Goal: Information Seeking & Learning: Learn about a topic

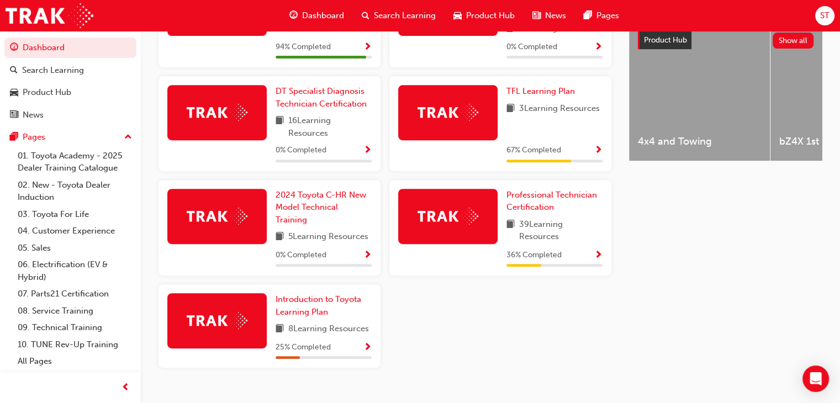
scroll to position [465, 0]
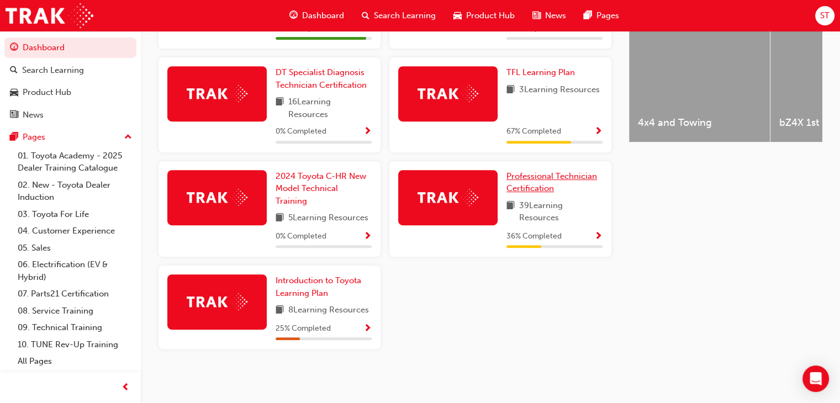
click at [537, 178] on span "Professional Technician Certification" at bounding box center [551, 182] width 91 height 23
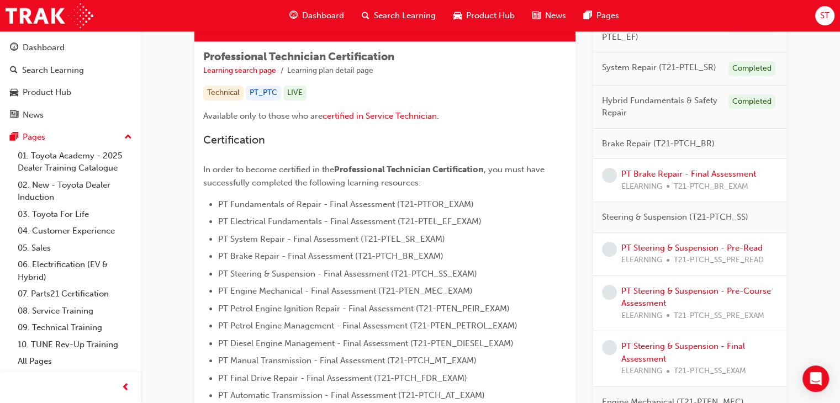
scroll to position [182, 0]
click at [703, 168] on link "PT Brake Repair - Final Assessment" at bounding box center [688, 173] width 135 height 10
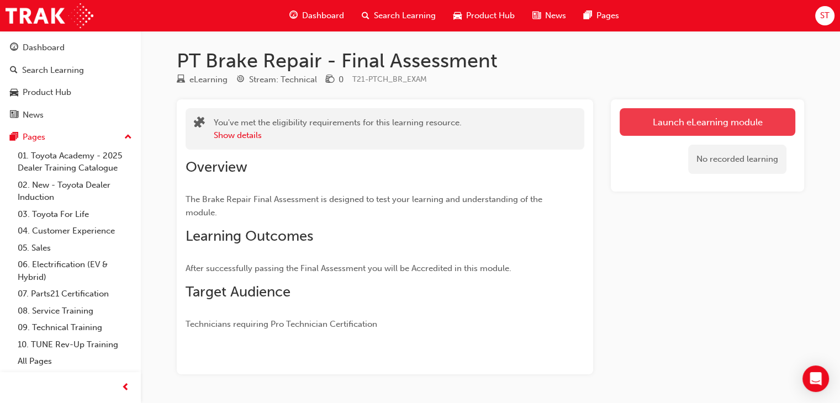
click at [665, 117] on link "Launch eLearning module" at bounding box center [708, 122] width 176 height 28
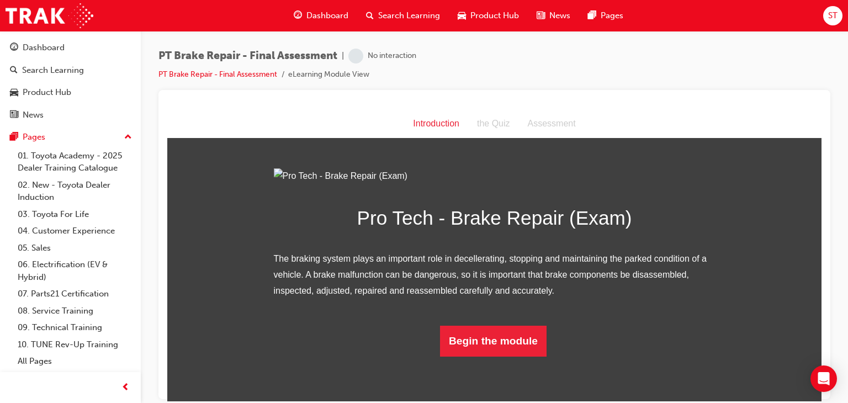
scroll to position [77, 0]
click at [485, 356] on button "Begin the module" at bounding box center [493, 340] width 107 height 31
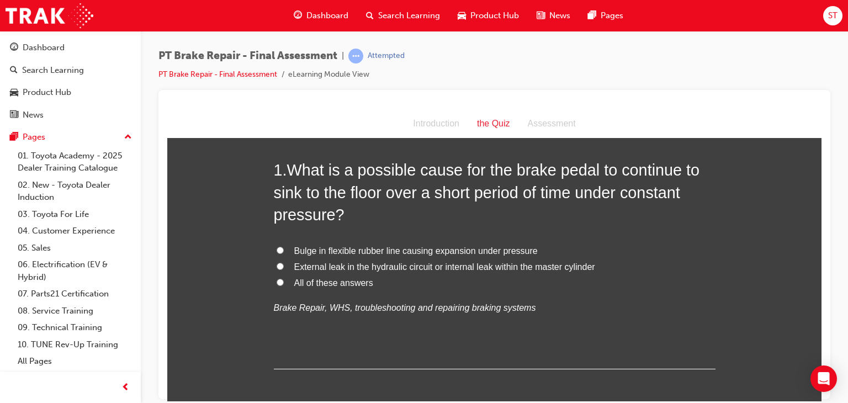
scroll to position [44, 0]
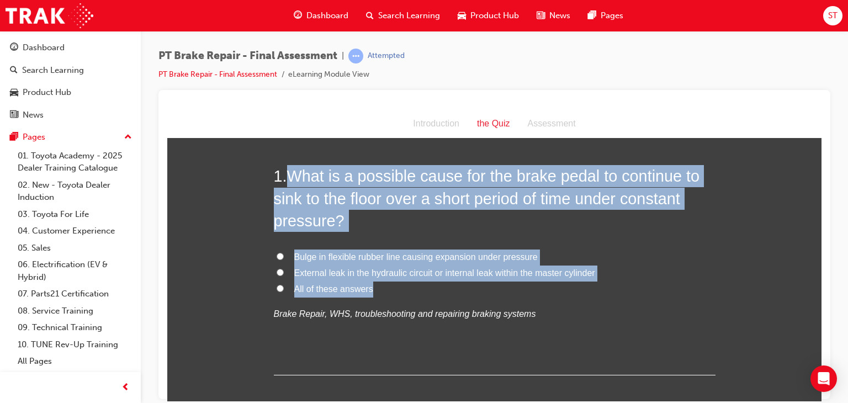
drag, startPoint x: 286, startPoint y: 176, endPoint x: 366, endPoint y: 294, distance: 142.9
click at [366, 294] on div "1 . What is a possible cause for the brake pedal to continue to sink to the flo…" at bounding box center [495, 270] width 442 height 210
copy div "What is a possible cause for the brake pedal to continue to sink to the floor o…"
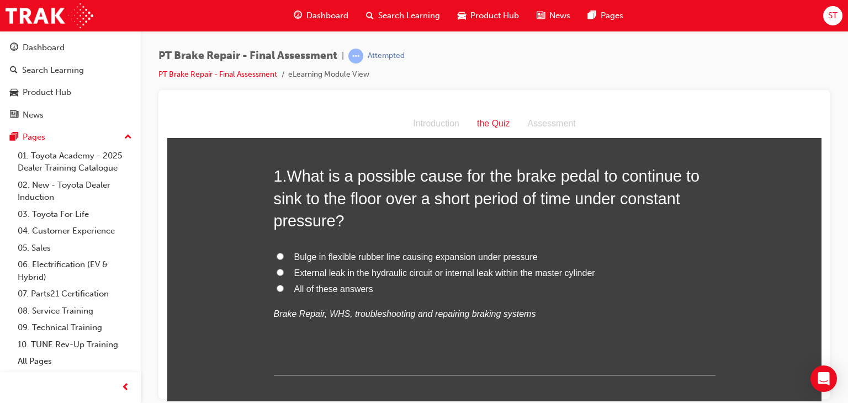
click at [277, 290] on input "All of these answers" at bounding box center [280, 287] width 7 height 7
radio input "true"
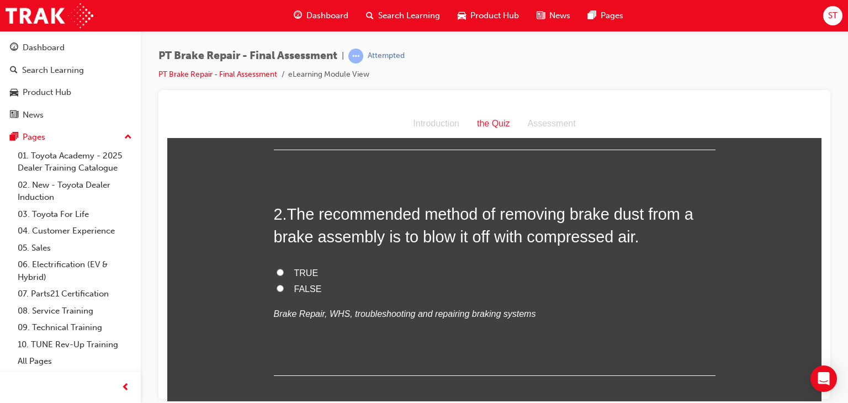
scroll to position [269, 0]
click at [295, 283] on span "FALSE" at bounding box center [308, 287] width 28 height 9
click at [284, 284] on input "FALSE" at bounding box center [280, 287] width 7 height 7
radio input "true"
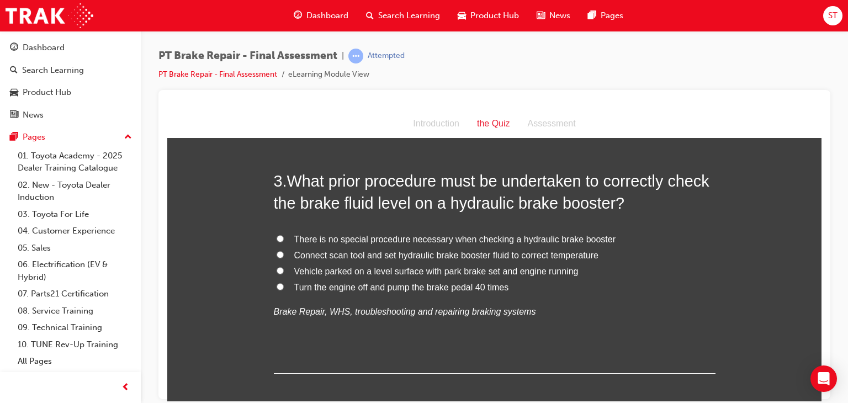
scroll to position [529, 0]
click at [506, 296] on div "There is no special procedure necessary when checking a hydraulic brake booster…" at bounding box center [495, 274] width 442 height 88
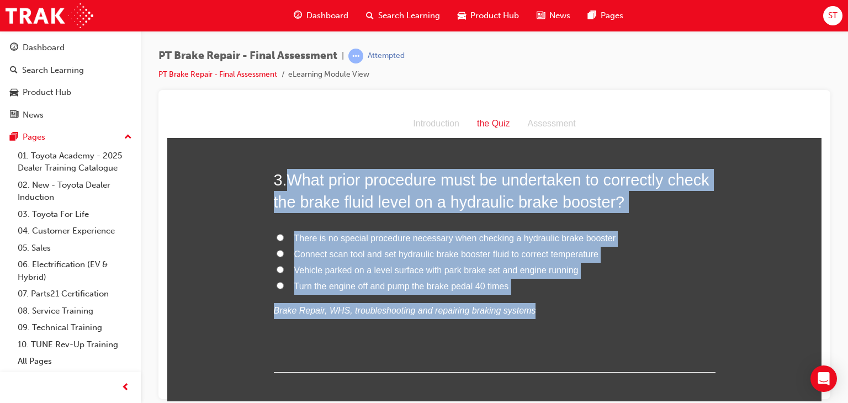
drag, startPoint x: 516, startPoint y: 294, endPoint x: 286, endPoint y: 177, distance: 258.3
click at [286, 177] on div "3 . What prior procedure must be undertaken to correctly check the brake fluid …" at bounding box center [495, 270] width 442 height 204
copy div "What prior procedure must be undertaken to correctly check the brake fluid leve…"
click at [276, 278] on label "Turn the engine off and pump the brake pedal 40 times" at bounding box center [495, 286] width 442 height 16
click at [277, 282] on input "Turn the engine off and pump the brake pedal 40 times" at bounding box center [280, 285] width 7 height 7
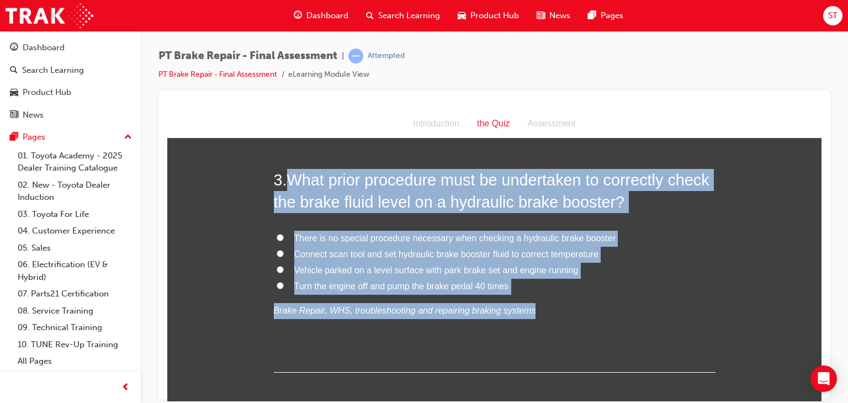
radio input "true"
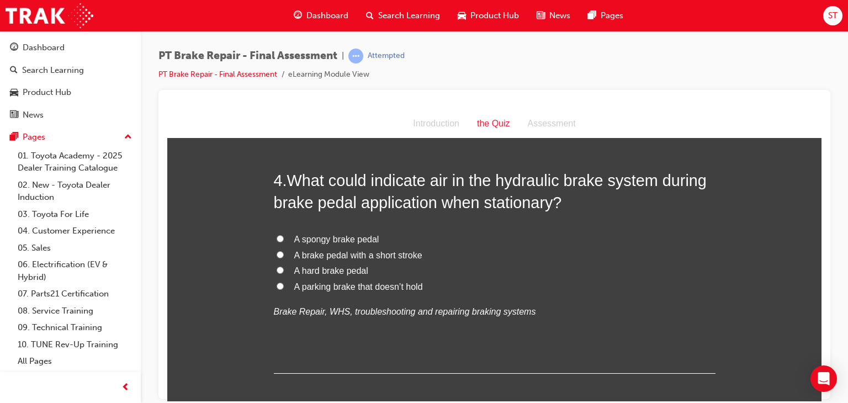
scroll to position [786, 0]
drag, startPoint x: 289, startPoint y: 176, endPoint x: 542, endPoint y: 262, distance: 267.3
click at [542, 262] on label "A hard brake pedal" at bounding box center [495, 270] width 442 height 16
click at [284, 266] on input "A hard brake pedal" at bounding box center [280, 269] width 7 height 7
radio input "true"
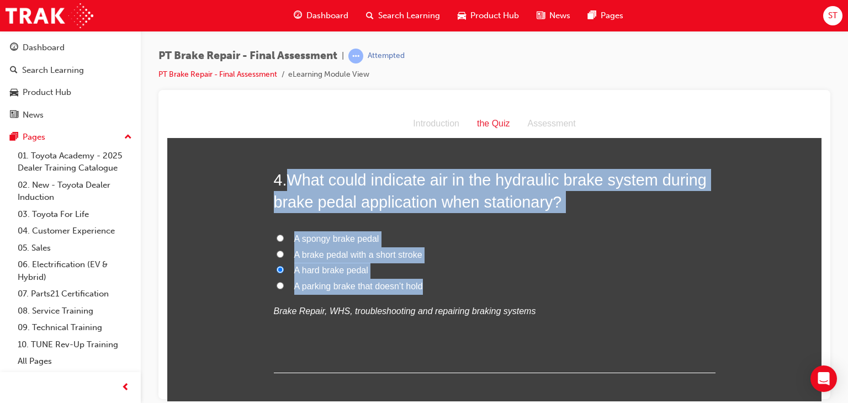
drag, startPoint x: 287, startPoint y: 170, endPoint x: 427, endPoint y: 287, distance: 181.9
click at [427, 287] on div "4 . What could indicate air in the hydraulic brake system during brake pedal ap…" at bounding box center [495, 270] width 442 height 204
copy div "What could indicate air in the hydraulic brake system during brake pedal applic…"
click at [427, 287] on label "A parking brake that doesn’t hold" at bounding box center [495, 286] width 442 height 16
click at [284, 287] on input "A parking brake that doesn’t hold" at bounding box center [280, 285] width 7 height 7
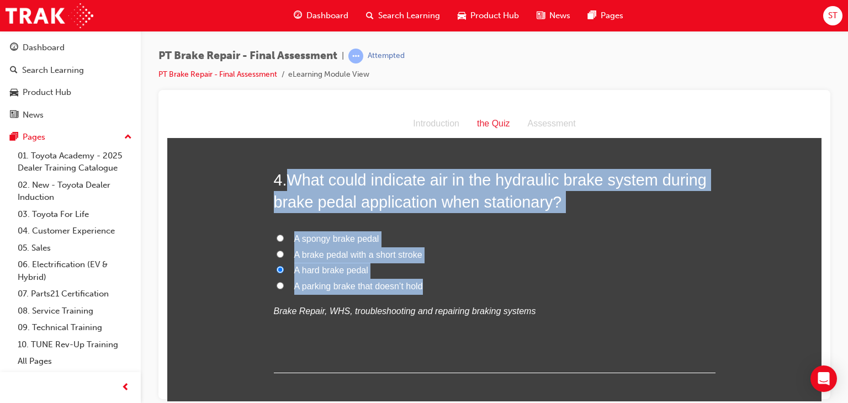
radio input "true"
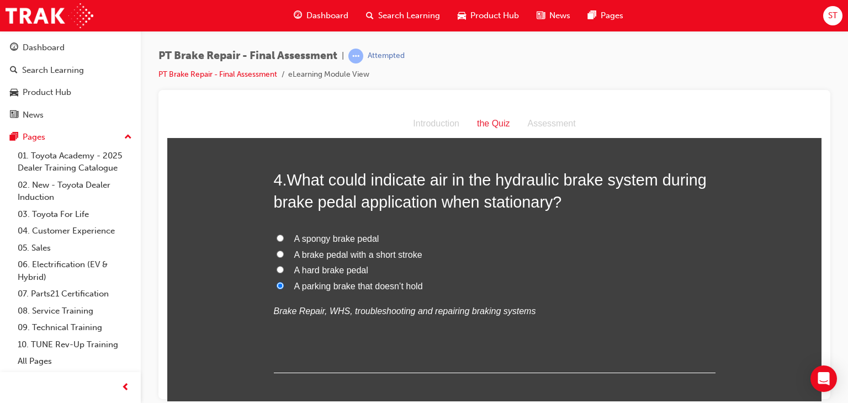
click at [279, 239] on label "A spongy brake pedal" at bounding box center [495, 239] width 442 height 16
click at [279, 239] on input "A spongy brake pedal" at bounding box center [280, 237] width 7 height 7
radio input "true"
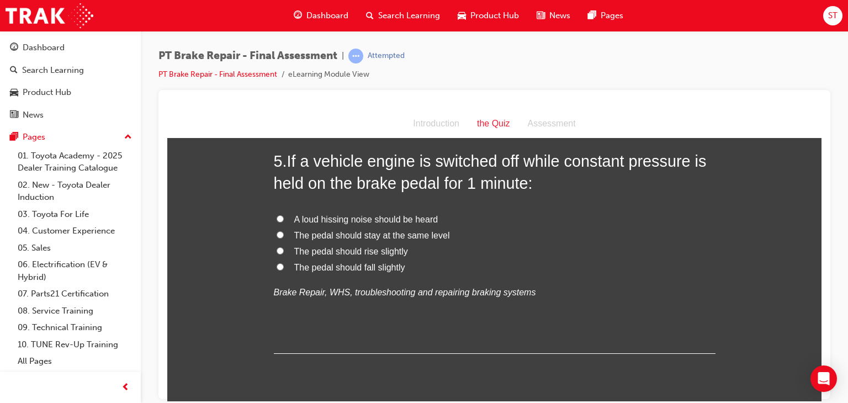
scroll to position [1062, 0]
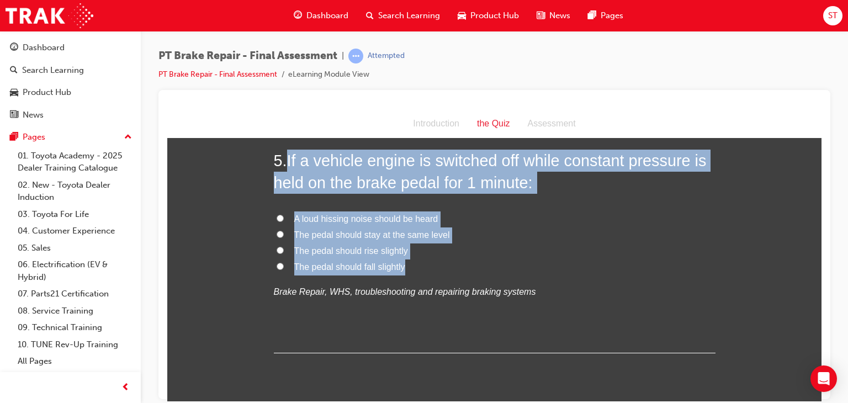
drag, startPoint x: 285, startPoint y: 158, endPoint x: 399, endPoint y: 267, distance: 156.6
click at [399, 267] on div "5 . If a vehicle engine is switched off while constant pressure is held on the …" at bounding box center [495, 251] width 442 height 204
copy div "If a vehicle engine is switched off while constant pressure is held on the brak…"
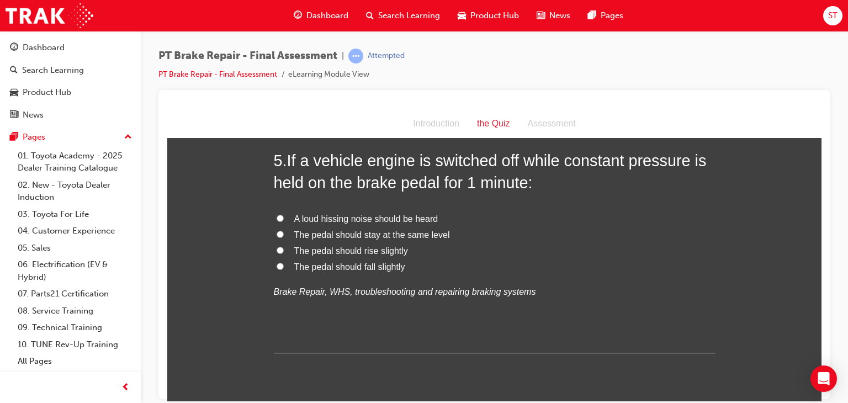
click at [277, 250] on input "The pedal should rise slightly" at bounding box center [280, 249] width 7 height 7
radio input "true"
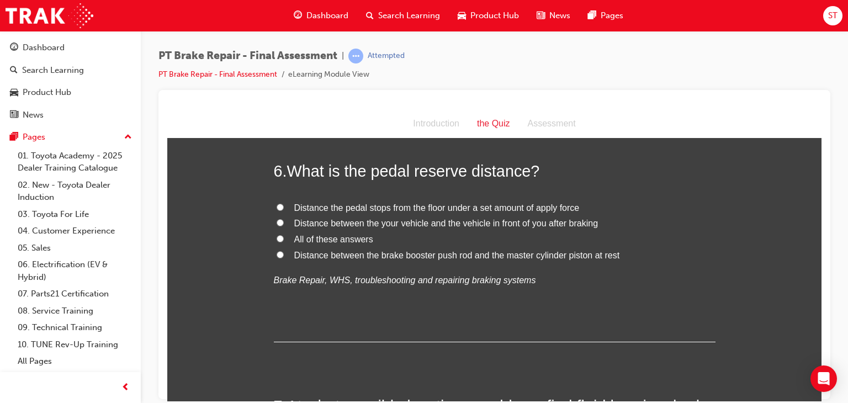
scroll to position [1296, 0]
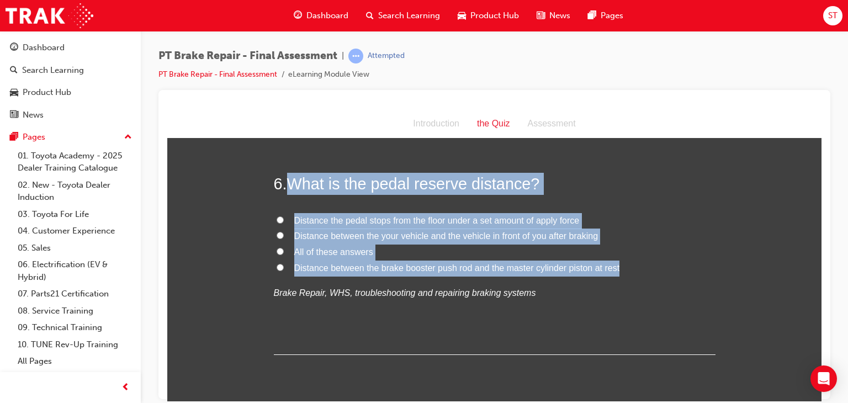
drag, startPoint x: 288, startPoint y: 183, endPoint x: 612, endPoint y: 262, distance: 333.7
click at [612, 262] on div "6 . What is the pedal reserve distance? Distance the pedal stops from the floor…" at bounding box center [495, 263] width 442 height 182
copy div "What is the pedal reserve distance? Distance the pedal stops from the floor und…"
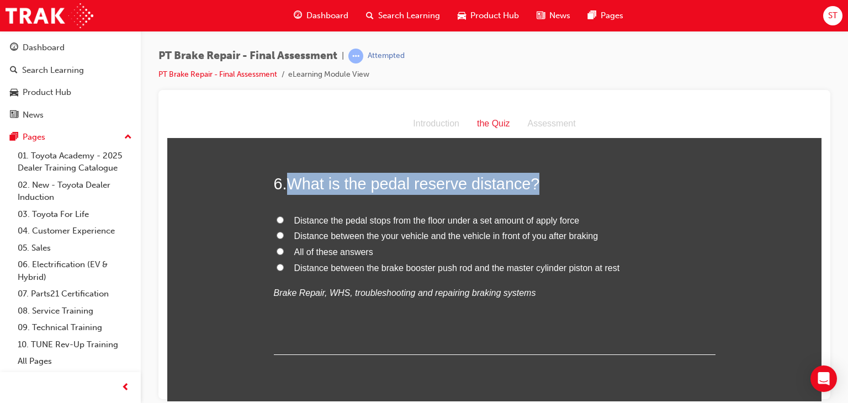
drag, startPoint x: 538, startPoint y: 175, endPoint x: 288, endPoint y: 169, distance: 250.2
click at [288, 169] on div "1 . What is a possible cause for the brake pedal to continue to sink to the flo…" at bounding box center [495, 404] width 442 height 2984
copy span "What is the pedal reserve distance?"
click at [277, 220] on input "Distance the pedal stops from the floor under a set amount of apply force" at bounding box center [280, 219] width 7 height 7
radio input "true"
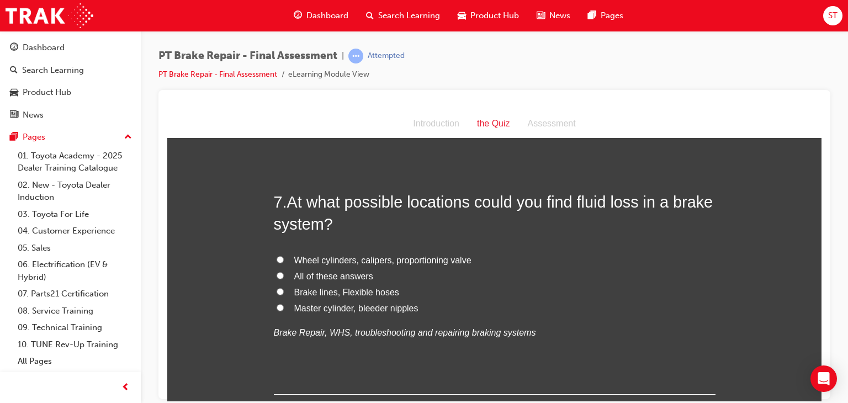
scroll to position [1513, 0]
click at [277, 273] on input "All of these answers" at bounding box center [280, 275] width 7 height 7
radio input "true"
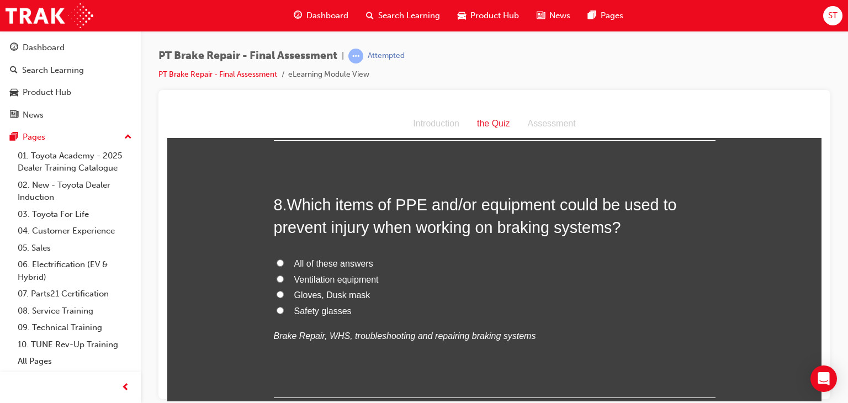
scroll to position [1767, 0]
click at [277, 262] on input "All of these answers" at bounding box center [280, 262] width 7 height 7
radio input "true"
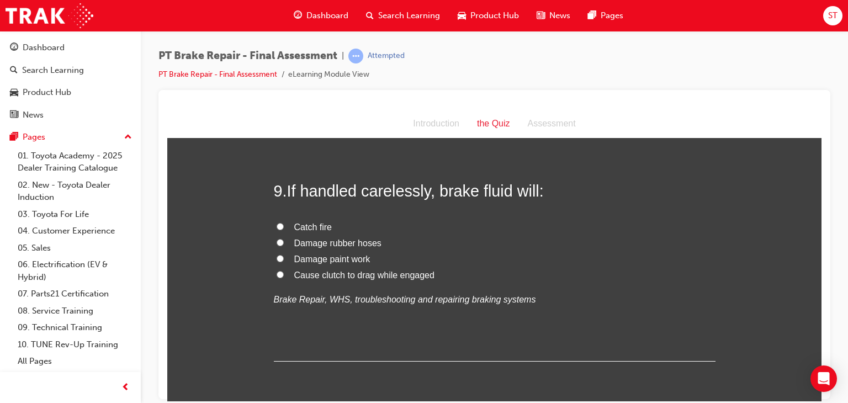
scroll to position [2039, 0]
click at [277, 258] on input "Damage paint work" at bounding box center [280, 257] width 7 height 7
radio input "true"
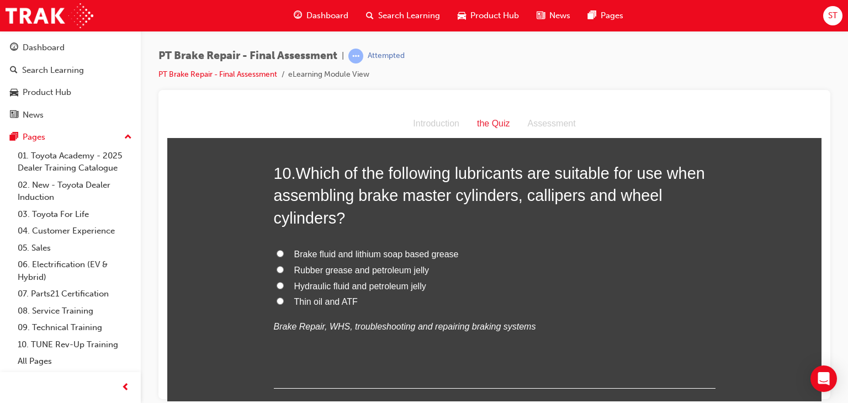
scroll to position [2284, 0]
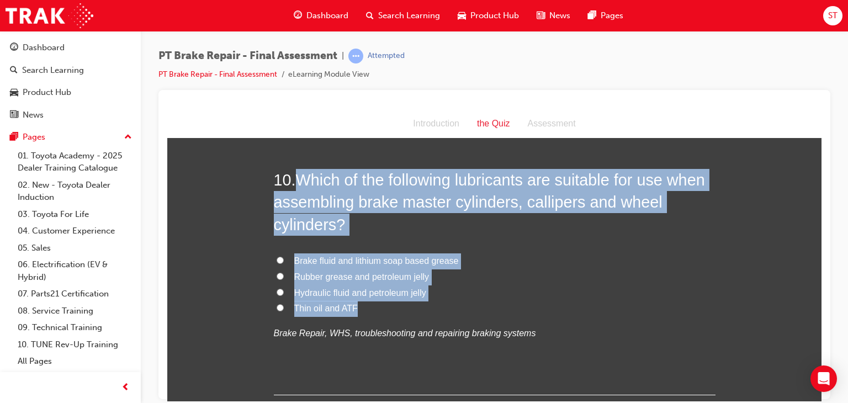
drag, startPoint x: 295, startPoint y: 178, endPoint x: 369, endPoint y: 300, distance: 143.2
click at [369, 300] on div "10 . Which of the following lubricants are suitable for use when assembling bra…" at bounding box center [495, 281] width 442 height 226
copy div "Which of the following lubricants are suitable for use when assembling brake ma…"
click at [283, 258] on label "Brake fluid and lithium soap based grease" at bounding box center [495, 261] width 442 height 16
click at [283, 258] on input "Brake fluid and lithium soap based grease" at bounding box center [280, 259] width 7 height 7
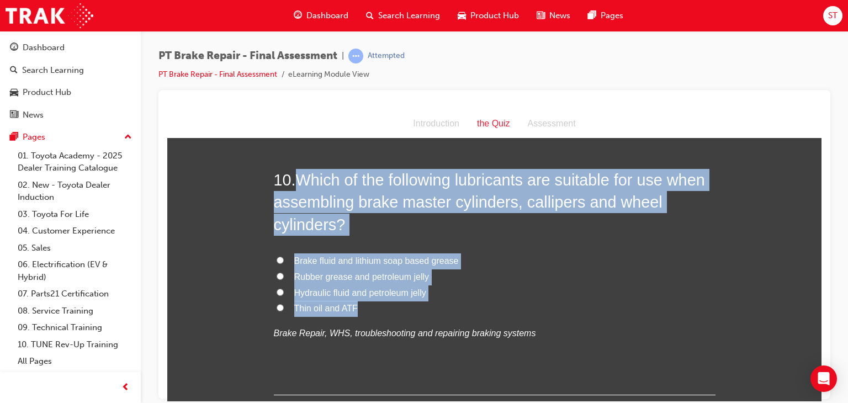
radio input "true"
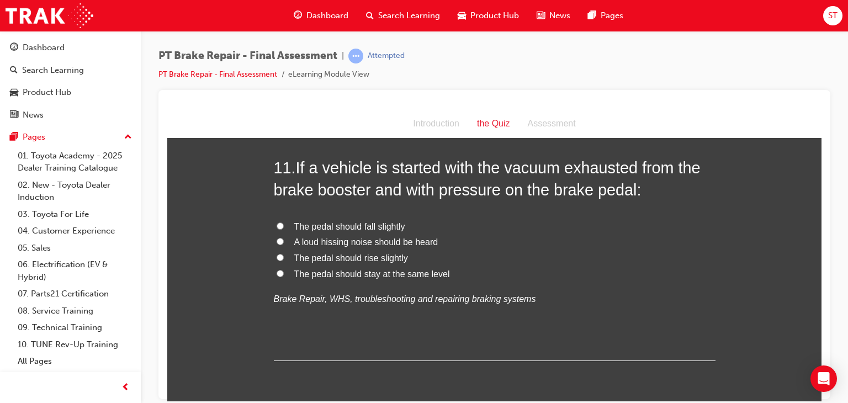
scroll to position [2576, 0]
click at [279, 221] on input "The pedal should fall slightly" at bounding box center [280, 224] width 7 height 7
radio input "true"
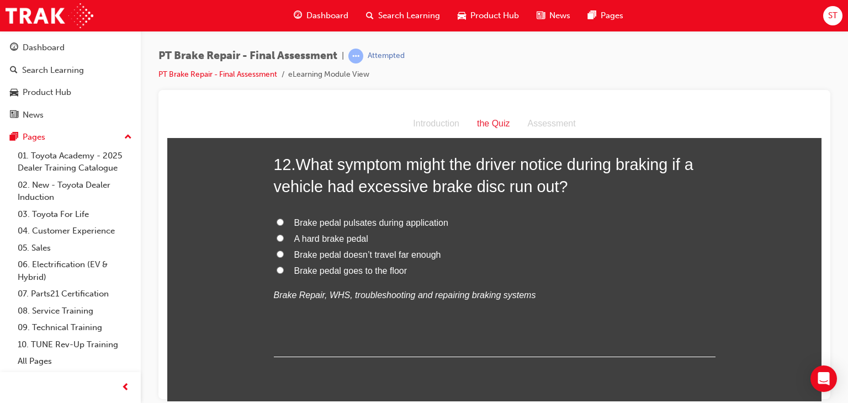
scroll to position [2836, 0]
click at [277, 220] on input "Brake pedal pulsates during application" at bounding box center [280, 221] width 7 height 7
radio input "true"
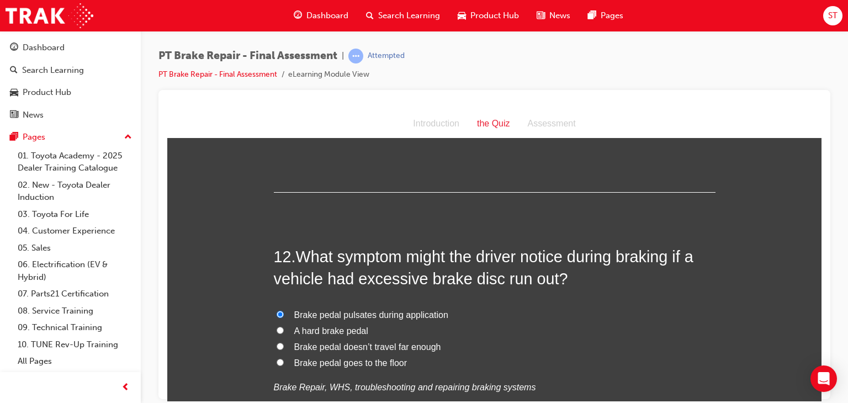
scroll to position [2745, 0]
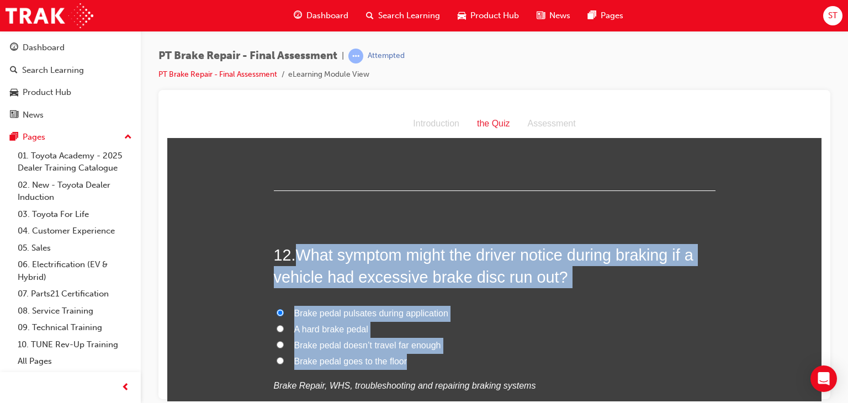
drag, startPoint x: 297, startPoint y: 249, endPoint x: 411, endPoint y: 353, distance: 154.8
click at [411, 353] on div "12 . What symptom might the driver notice during braking if a vehicle had exces…" at bounding box center [495, 346] width 442 height 204
copy div "What symptom might the driver notice during braking if a vehicle had excessive …"
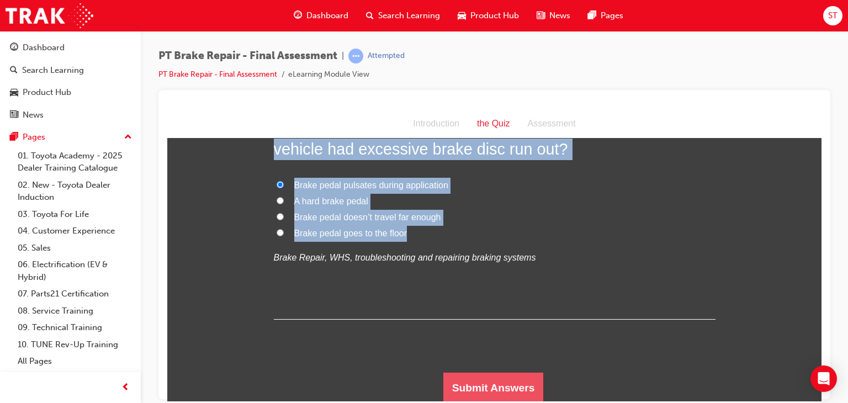
click at [474, 386] on button "Submit Answers" at bounding box center [493, 387] width 100 height 31
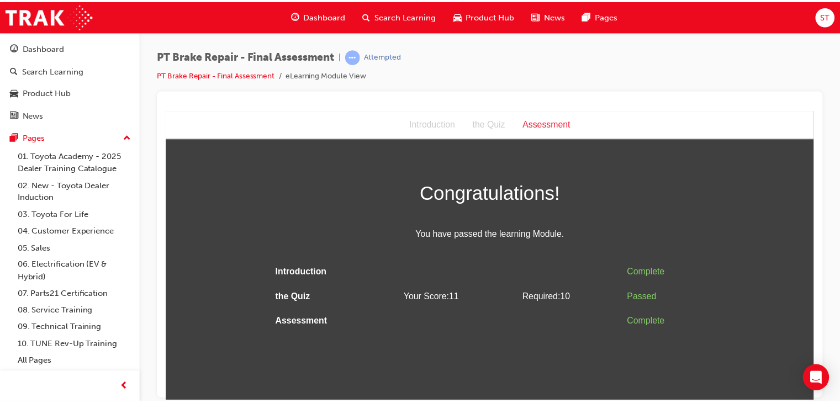
scroll to position [0, 0]
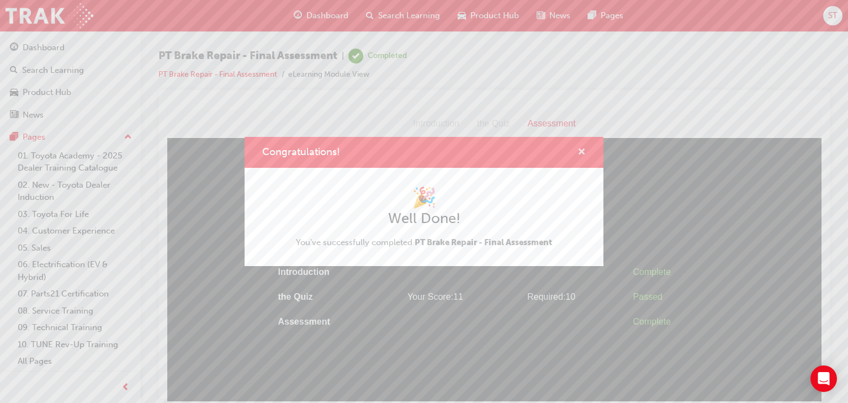
click at [584, 154] on span "cross-icon" at bounding box center [582, 153] width 8 height 10
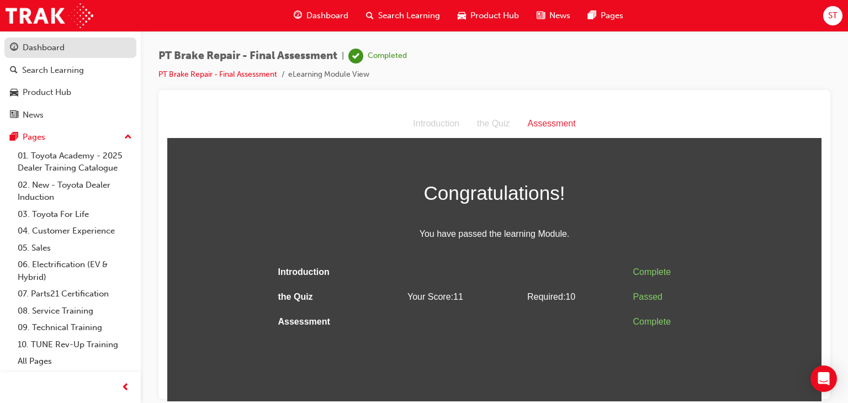
click at [64, 47] on div "Dashboard" at bounding box center [70, 48] width 121 height 14
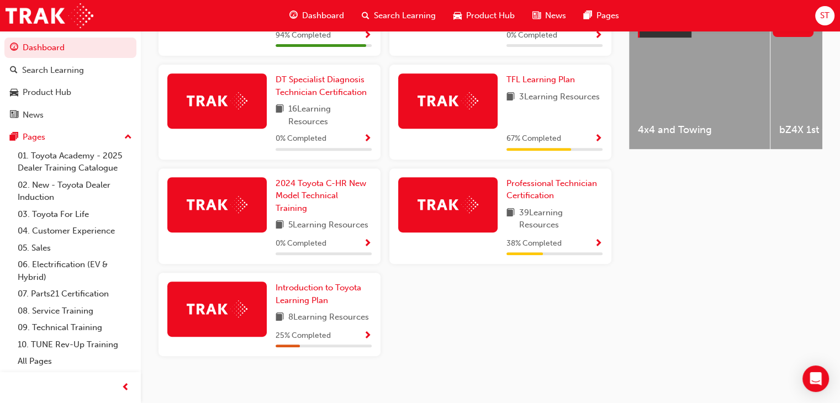
scroll to position [465, 0]
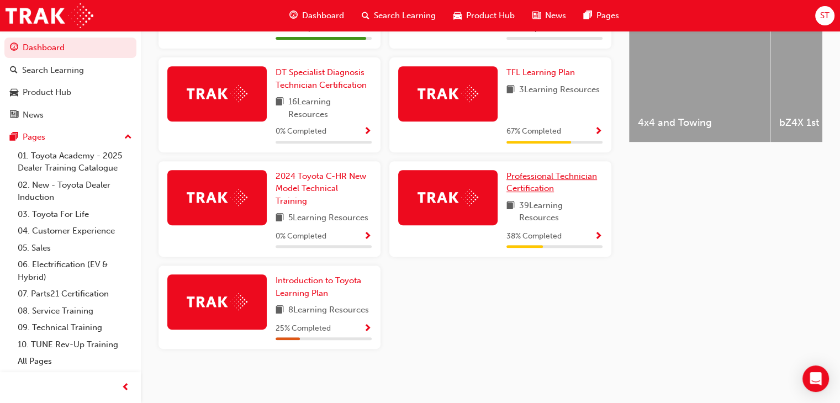
click at [532, 182] on span "Professional Technician Certification" at bounding box center [551, 182] width 91 height 23
